Goal: Check status: Check status

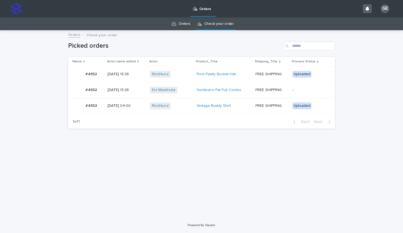
click at [192, 89] on div "Eni Maskhulia + 0" at bounding box center [171, 90] width 43 height 7
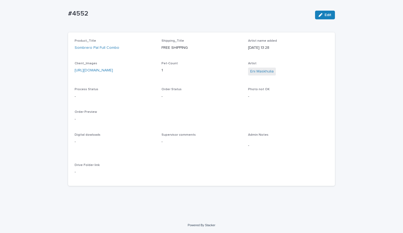
scroll to position [43, 0]
click at [92, 68] on link "https://ucarecdn.com/982e9a3c-1e41-400c-9932-24775a7a6395/-/crop/1413x1937/840,…" at bounding box center [94, 70] width 38 height 4
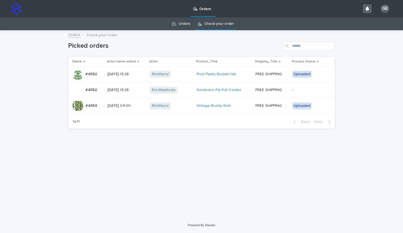
click at [186, 74] on div "RirisNurul + 0" at bounding box center [171, 74] width 43 height 7
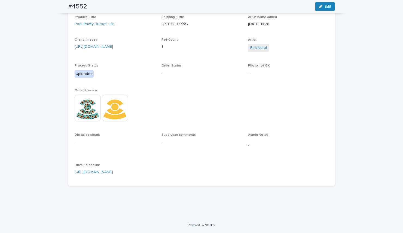
scroll to position [67, 0]
click at [90, 111] on img at bounding box center [88, 108] width 26 height 26
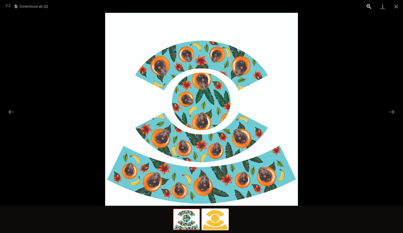
click at [368, 8] on button "View actual size" at bounding box center [369, 6] width 14 height 13
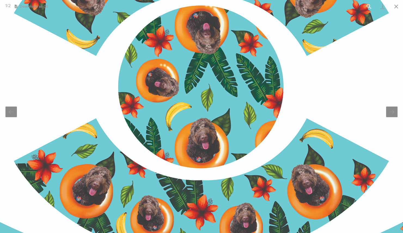
click at [368, 8] on button "View actual size" at bounding box center [369, 6] width 14 height 13
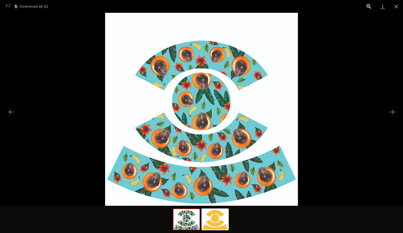
click at [368, 8] on button "View actual size" at bounding box center [369, 6] width 14 height 13
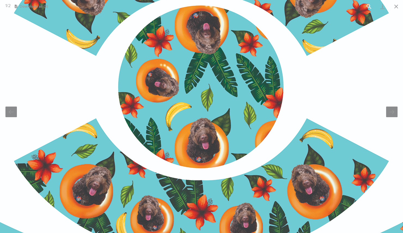
click at [368, 8] on button "View actual size" at bounding box center [369, 6] width 14 height 13
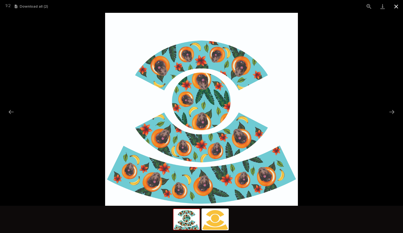
click at [395, 8] on button "Close gallery" at bounding box center [397, 6] width 14 height 13
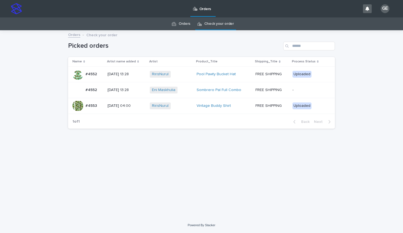
click at [182, 103] on div "RirisNurul + 0" at bounding box center [171, 105] width 43 height 7
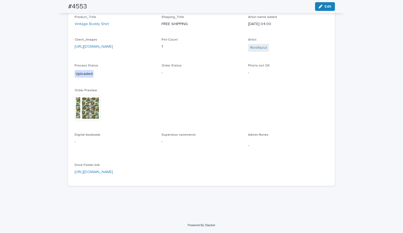
scroll to position [67, 0]
click at [89, 109] on img at bounding box center [88, 108] width 26 height 26
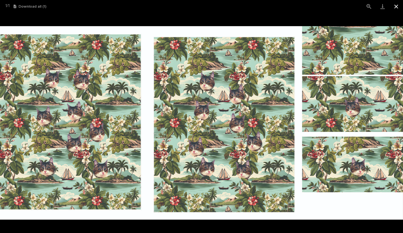
click at [395, 6] on button "Close gallery" at bounding box center [397, 6] width 14 height 13
